Goal: Transaction & Acquisition: Purchase product/service

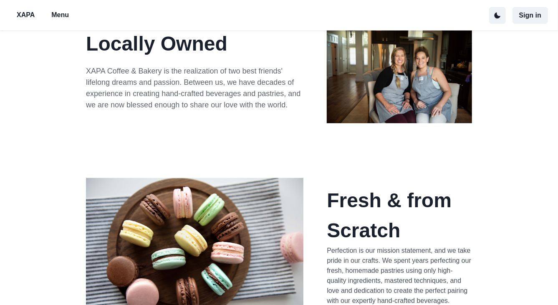
scroll to position [139, 0]
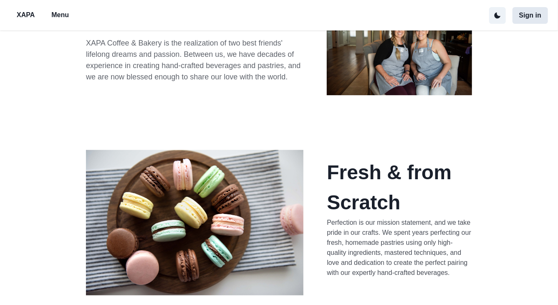
click at [525, 15] on button "Sign in" at bounding box center [530, 15] width 35 height 17
click at [531, 17] on button "Sign in" at bounding box center [530, 15] width 35 height 17
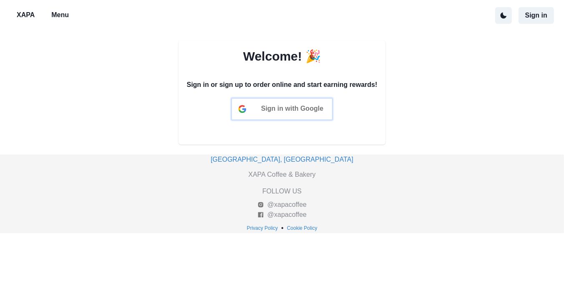
click at [301, 106] on span "Sign in with Google" at bounding box center [292, 108] width 62 height 7
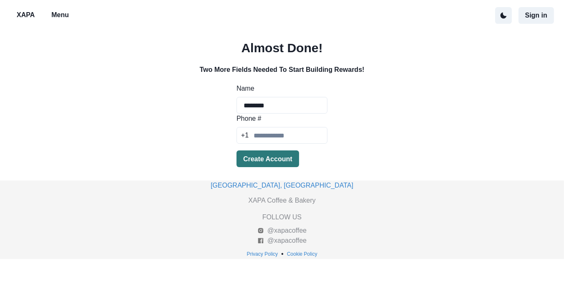
click at [266, 159] on button "Create Account" at bounding box center [268, 158] width 63 height 17
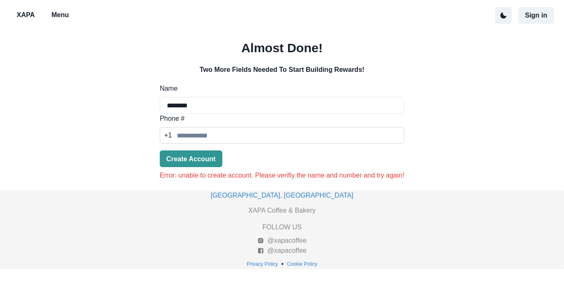
click at [283, 137] on input "Phone #" at bounding box center [282, 135] width 245 height 17
type input "**********"
click at [197, 157] on button "Create Account" at bounding box center [191, 158] width 63 height 17
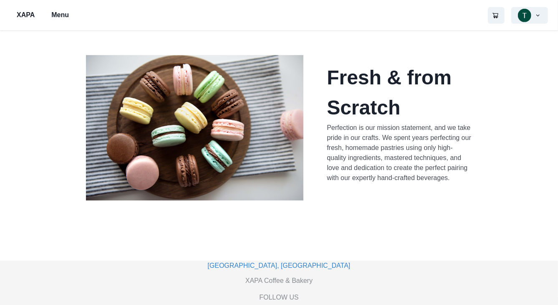
scroll to position [268, 0]
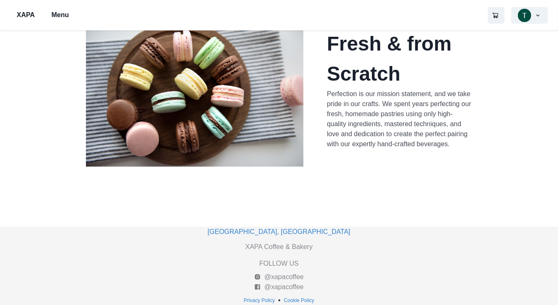
click at [61, 15] on p "Menu" at bounding box center [60, 15] width 18 height 10
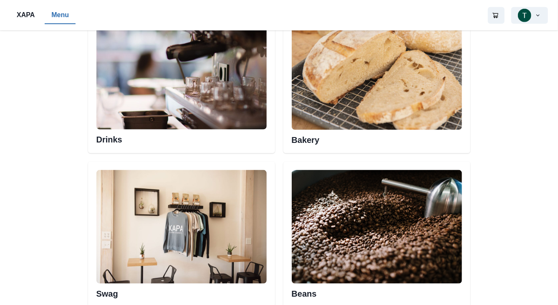
scroll to position [462, 0]
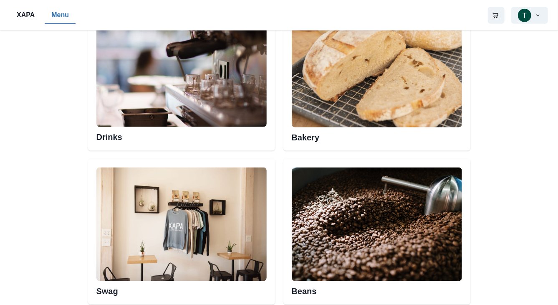
click at [375, 91] on img at bounding box center [377, 71] width 170 height 114
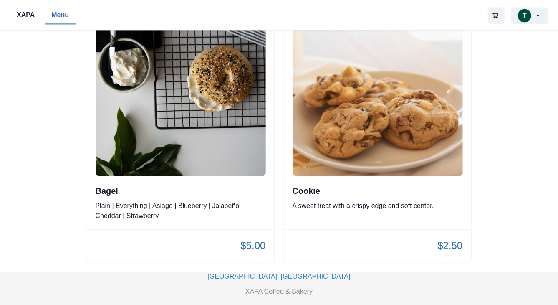
scroll to position [2639, 0]
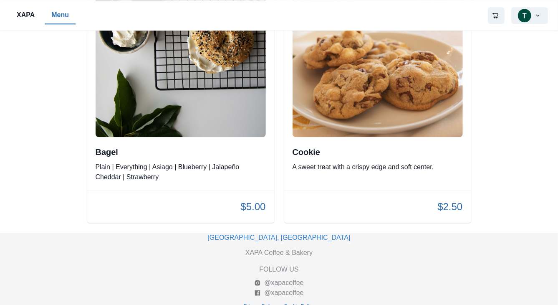
click at [60, 15] on p "Menu" at bounding box center [60, 15] width 18 height 10
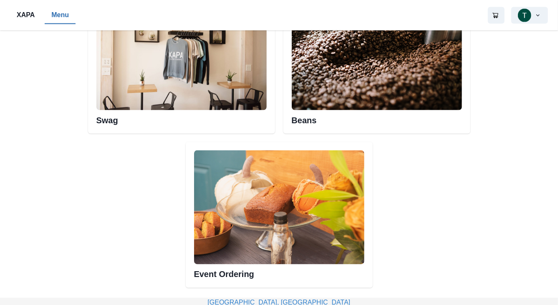
scroll to position [625, 0]
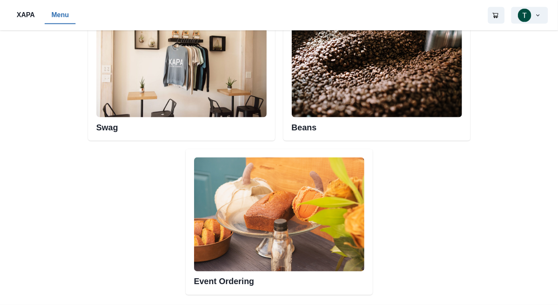
click at [262, 220] on img at bounding box center [279, 214] width 170 height 114
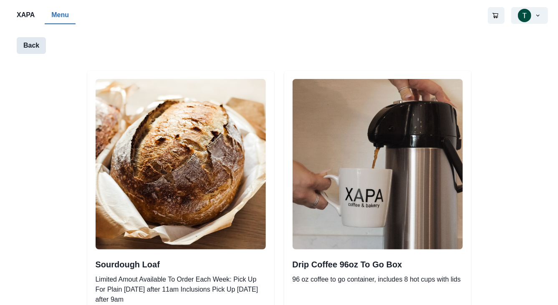
click at [39, 43] on button "Back" at bounding box center [31, 45] width 29 height 17
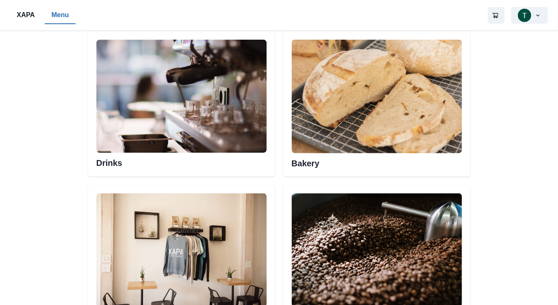
scroll to position [364, 0]
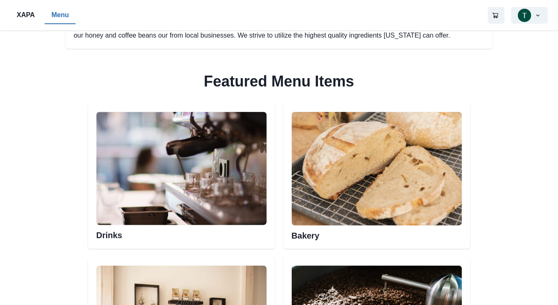
click at [199, 189] on img at bounding box center [181, 169] width 170 height 114
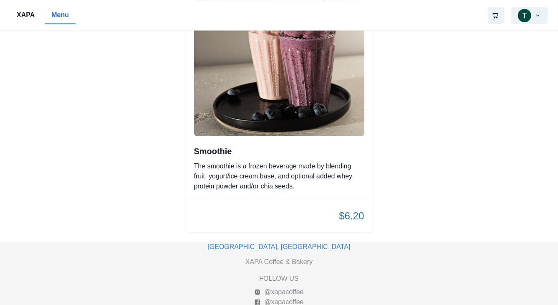
scroll to position [2970, 0]
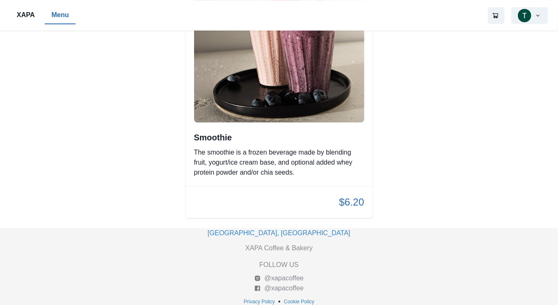
click at [58, 16] on p "Menu" at bounding box center [60, 15] width 18 height 10
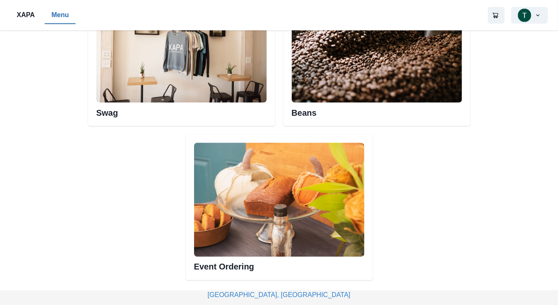
scroll to position [703, 0]
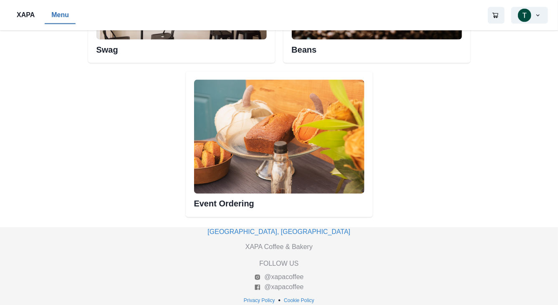
click at [324, 165] on img at bounding box center [279, 137] width 170 height 114
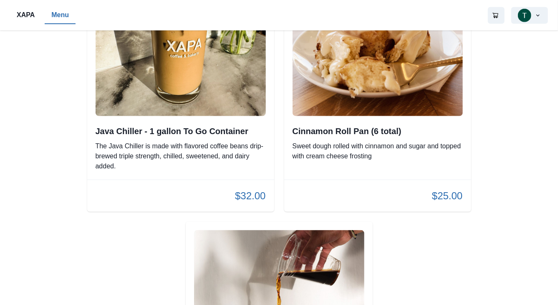
scroll to position [423, 0]
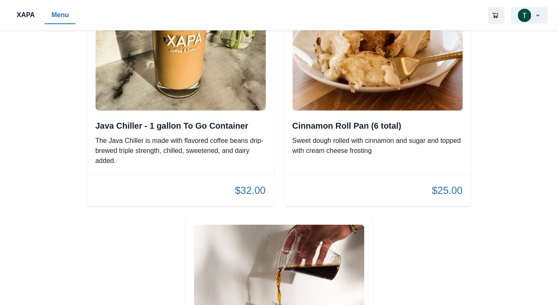
click at [210, 140] on p "The Java Chiller is made with flavored coffee beans drip-brewed triple strength…" at bounding box center [181, 151] width 170 height 30
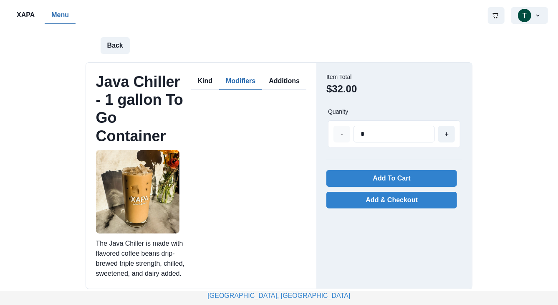
click at [240, 78] on button "Modifiers" at bounding box center [240, 82] width 43 height 18
click at [293, 77] on button "Additions" at bounding box center [284, 82] width 44 height 18
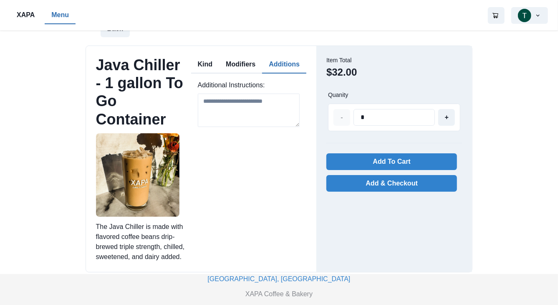
scroll to position [63, 0]
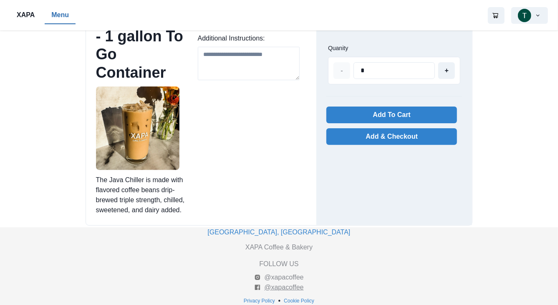
click at [299, 285] on link "@xapacoffee" at bounding box center [278, 287] width 49 height 10
